Goal: Information Seeking & Learning: Learn about a topic

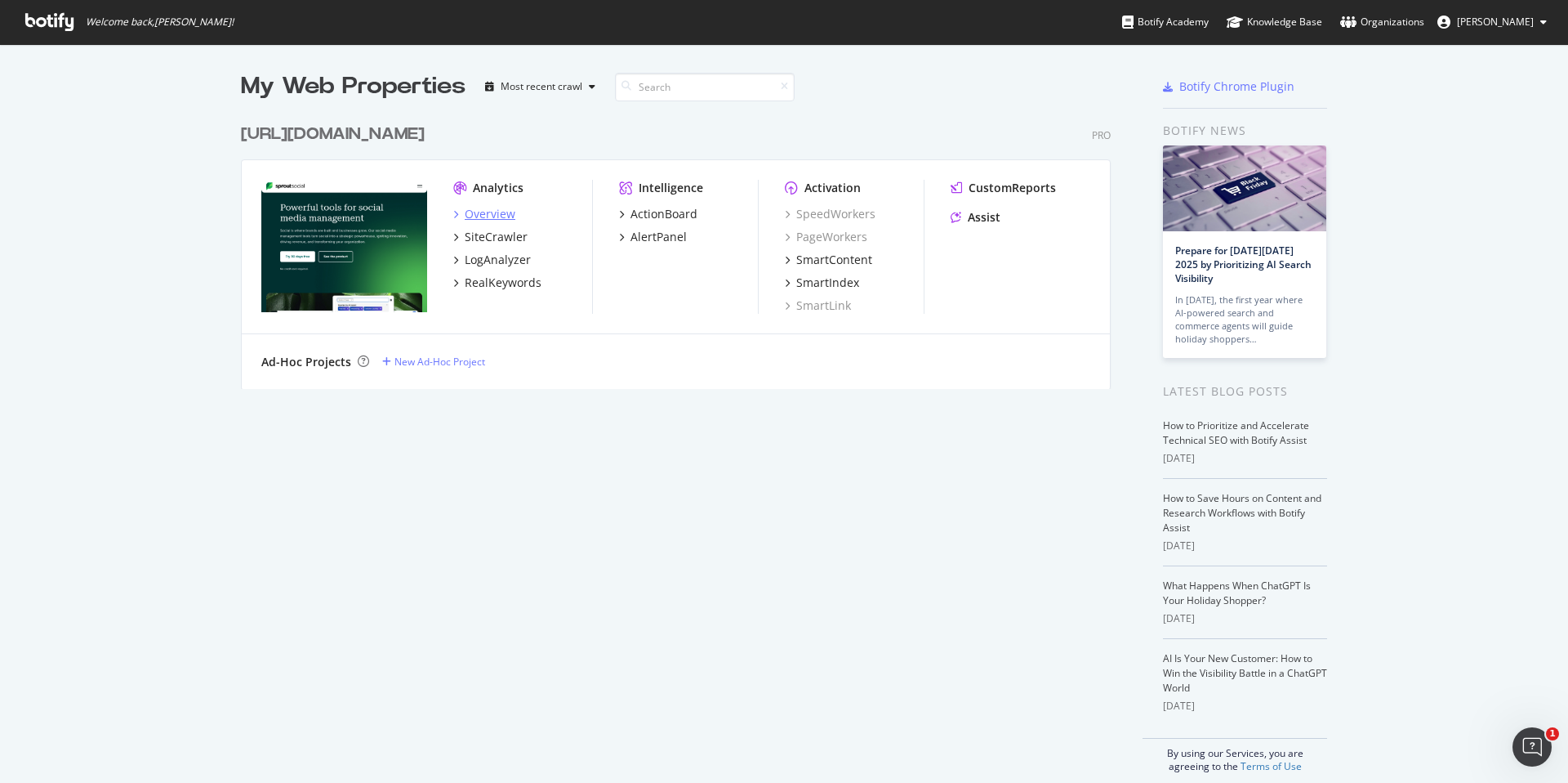
click at [496, 216] on div "Overview" at bounding box center [490, 213] width 50 height 16
